Goal: Task Accomplishment & Management: Complete application form

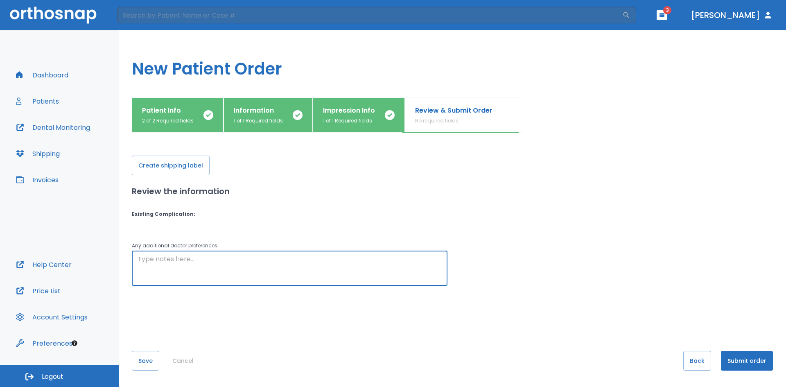
click at [207, 264] on textarea at bounding box center [290, 268] width 304 height 28
click at [447, 113] on p "Review & Submit Order" at bounding box center [453, 111] width 77 height 10
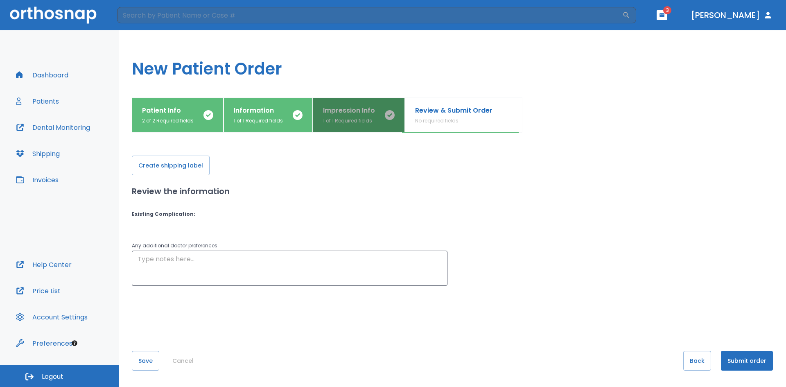
click at [362, 113] on p "Impression Info" at bounding box center [349, 111] width 52 height 10
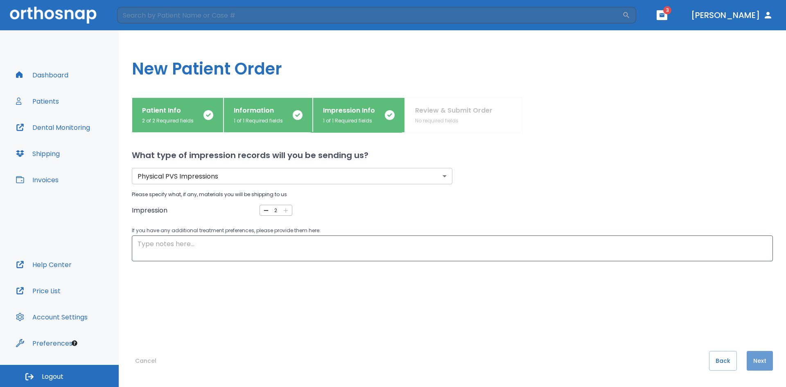
click at [763, 359] on button "Next" at bounding box center [760, 361] width 26 height 20
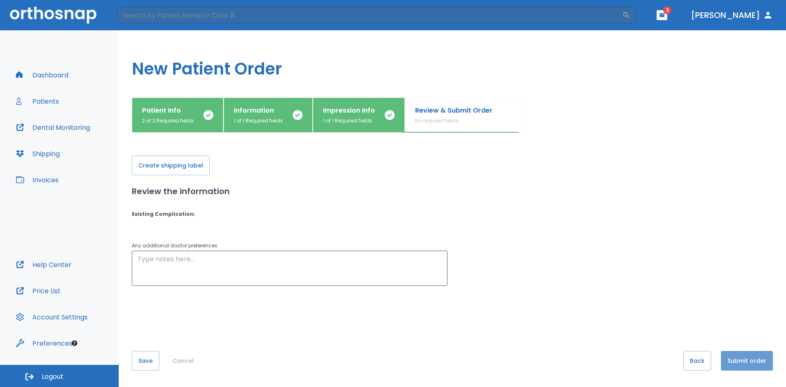
click at [746, 362] on button "Submit order" at bounding box center [747, 361] width 52 height 20
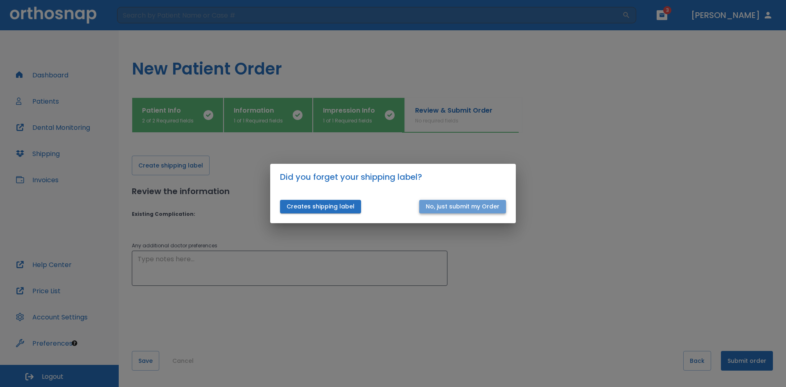
click at [466, 208] on button "No, just submit my Order" at bounding box center [462, 207] width 87 height 14
